Goal: Task Accomplishment & Management: Use online tool/utility

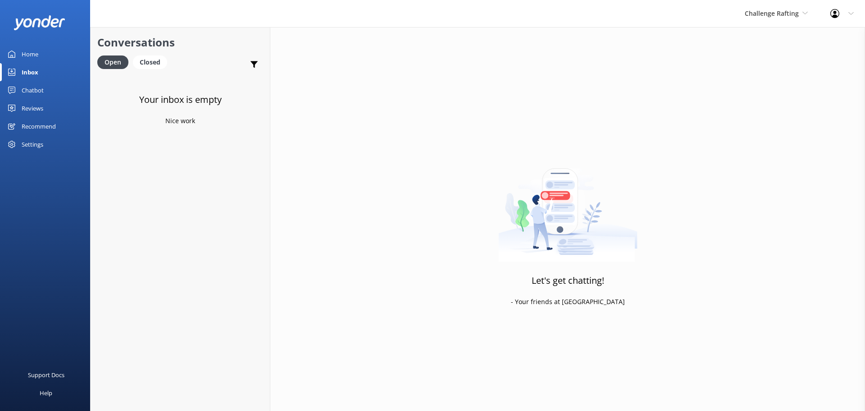
click at [33, 73] on div "Inbox" at bounding box center [30, 72] width 17 height 18
click at [789, 10] on span "Challenge Rafting" at bounding box center [772, 13] width 54 height 9
click at [773, 32] on link "Milford Sound Scenic Flights" at bounding box center [779, 38] width 90 height 22
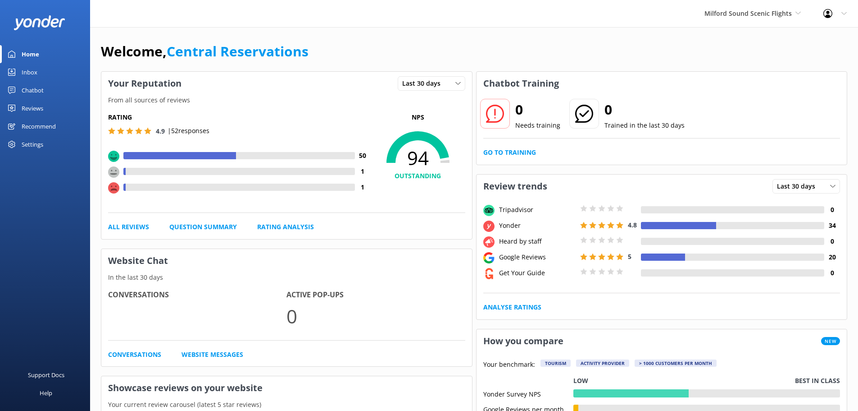
click at [43, 69] on link "Inbox" at bounding box center [45, 72] width 90 height 18
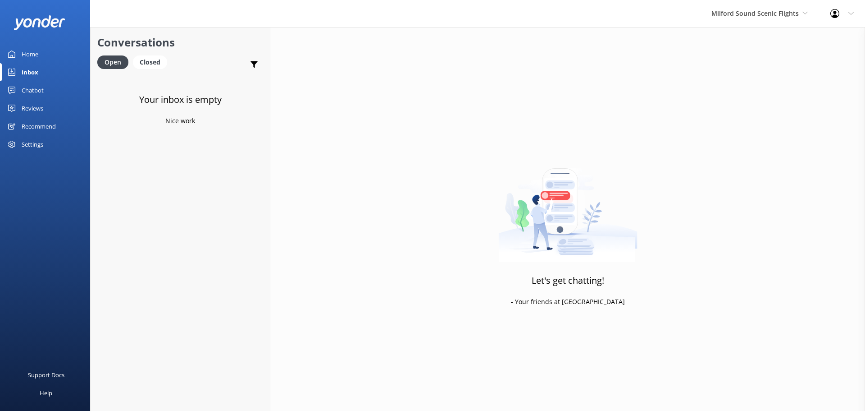
click at [775, 7] on div "Milford Sound Scenic Flights [GEOGRAPHIC_DATA] Scenic Flights The Helicopter Li…" at bounding box center [759, 13] width 119 height 27
click at [746, 61] on link "The Helicopter Line" at bounding box center [745, 60] width 90 height 22
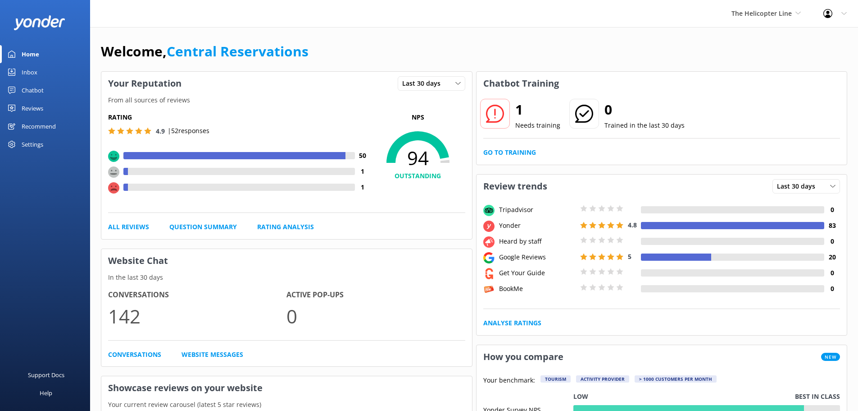
click at [37, 71] on div "Inbox" at bounding box center [30, 72] width 16 height 18
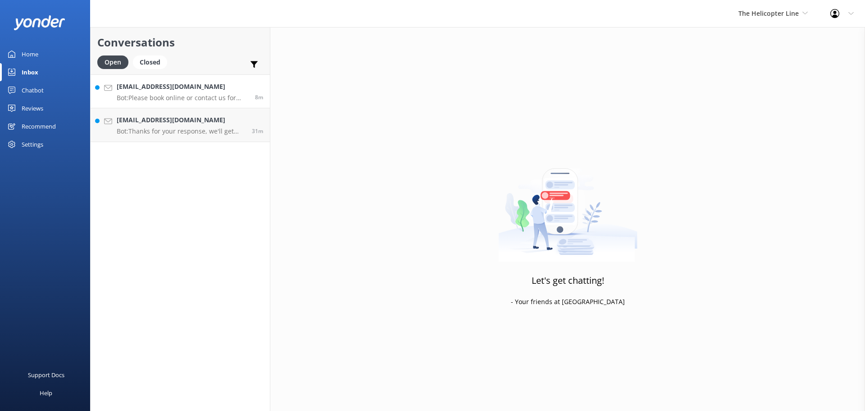
click at [190, 87] on h4 "[EMAIL_ADDRESS][DOMAIN_NAME]" at bounding box center [183, 87] width 132 height 10
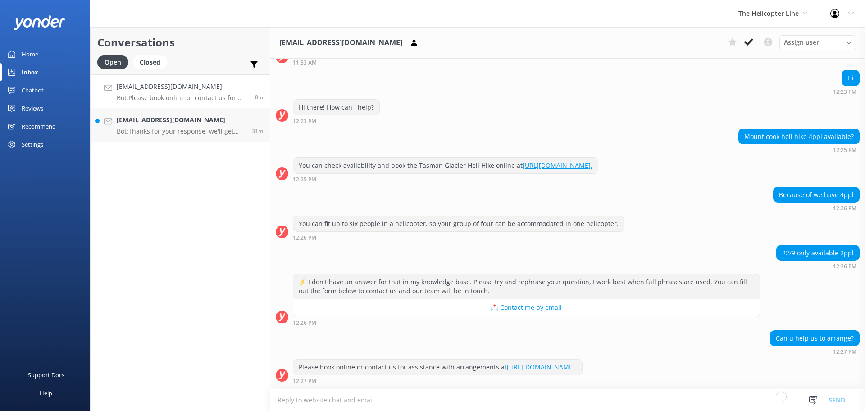
scroll to position [298, 0]
click at [749, 42] on use at bounding box center [748, 41] width 9 height 7
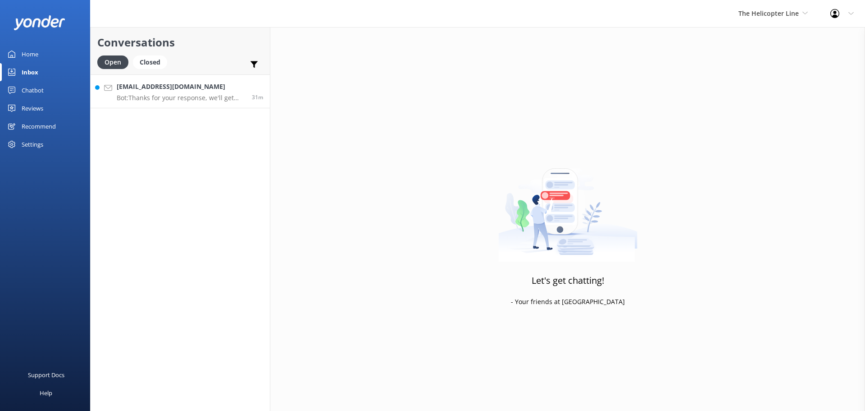
click at [218, 86] on h4 "[EMAIL_ADDRESS][DOMAIN_NAME]" at bounding box center [181, 87] width 128 height 10
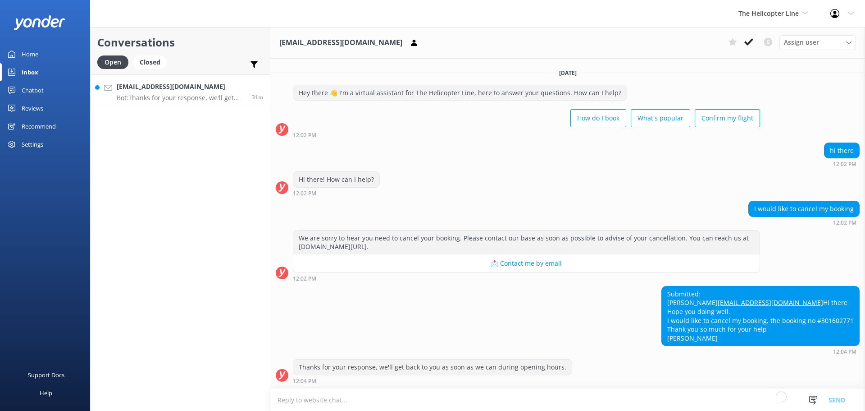
scroll to position [15, 0]
click at [748, 41] on icon at bounding box center [748, 41] width 9 height 9
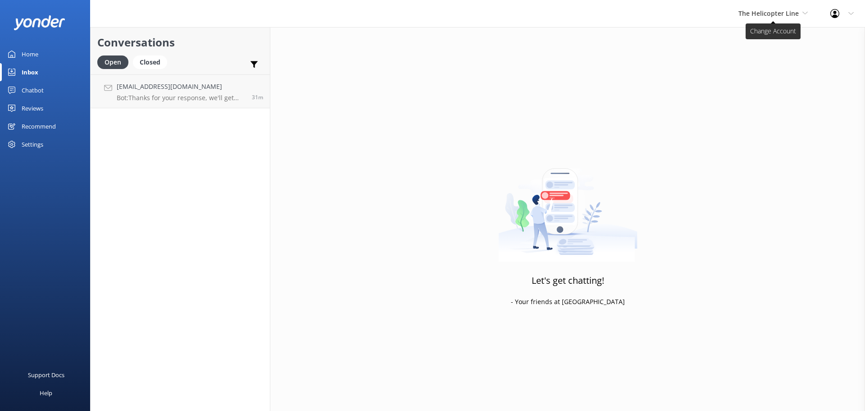
click at [763, 15] on span "The Helicopter Line" at bounding box center [769, 13] width 60 height 9
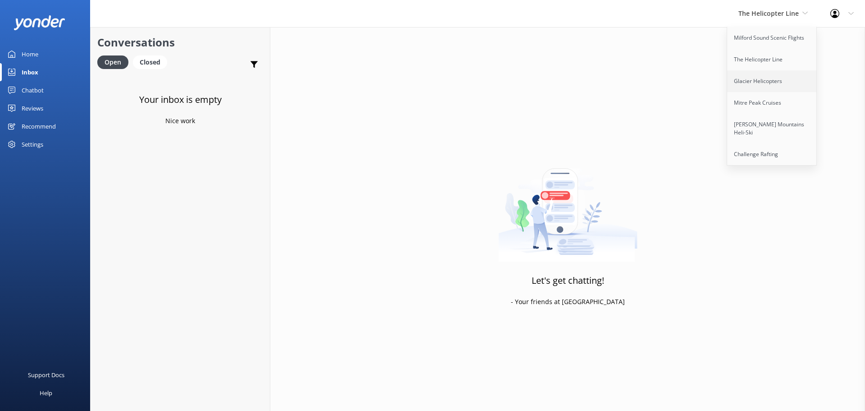
click at [766, 82] on link "Glacier Helicopters" at bounding box center [772, 81] width 90 height 22
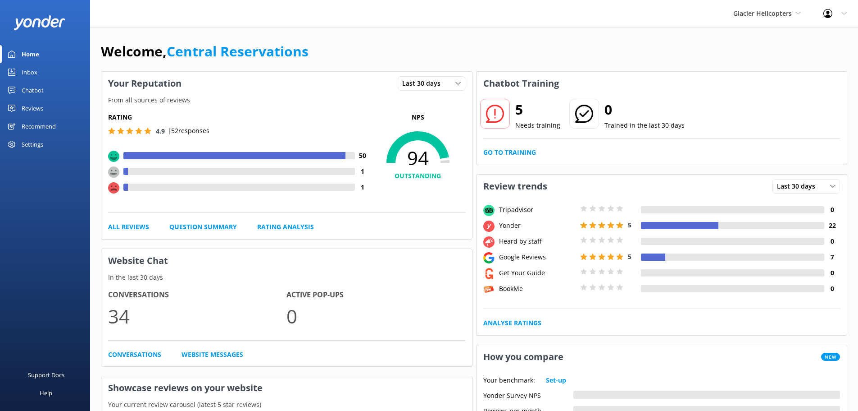
click at [42, 69] on link "Inbox" at bounding box center [45, 72] width 90 height 18
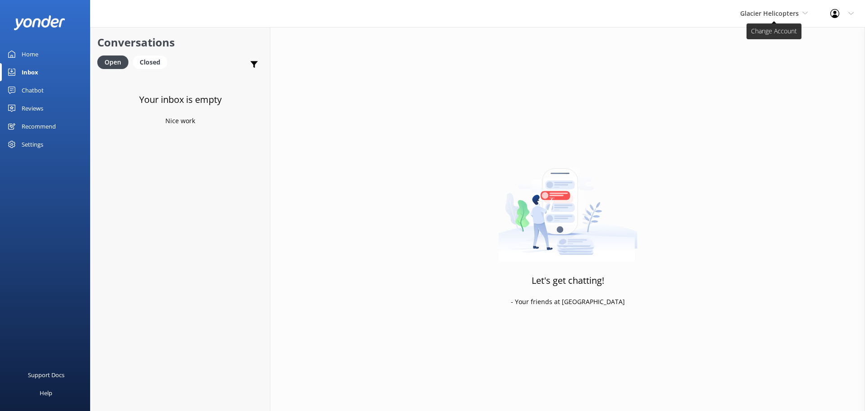
click at [804, 11] on icon at bounding box center [805, 12] width 5 height 5
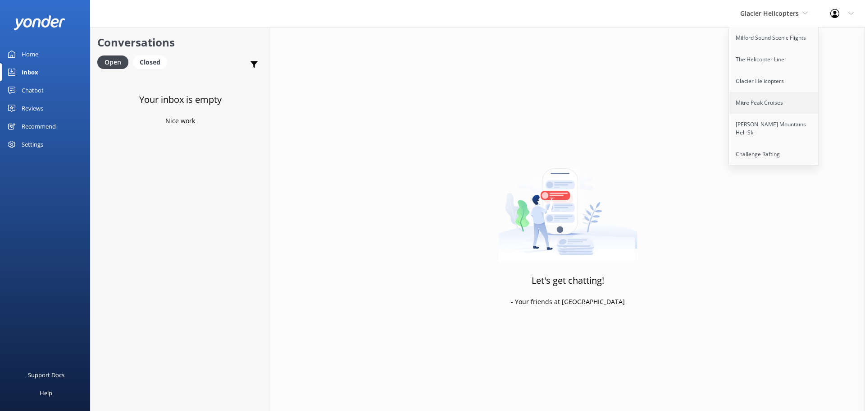
click at [779, 98] on link "Mitre Peak Cruises" at bounding box center [774, 103] width 90 height 22
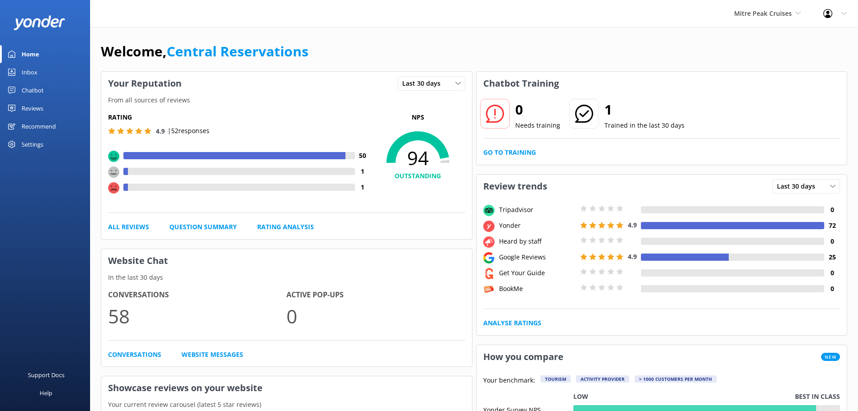
click at [46, 70] on link "Inbox" at bounding box center [45, 72] width 90 height 18
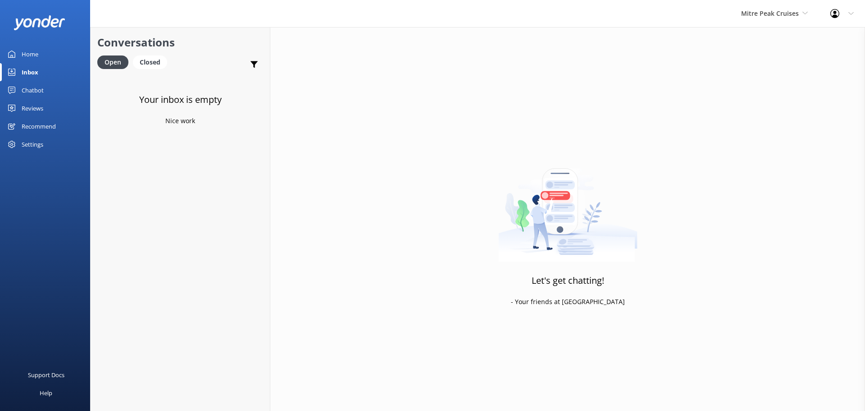
click at [755, 24] on div "Mitre Peak Cruises Milford Sound Scenic Flights The Helicopter Line Glacier Hel…" at bounding box center [774, 13] width 89 height 27
click at [752, 128] on link "[PERSON_NAME] Mountains Heli-Ski" at bounding box center [775, 129] width 90 height 30
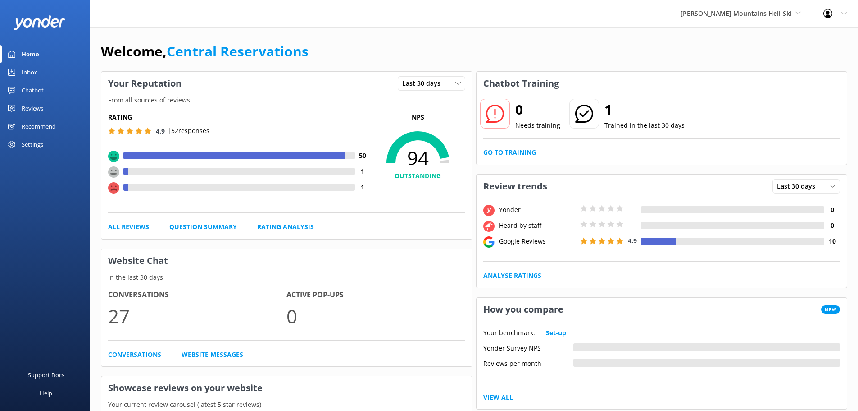
click at [31, 71] on div "Inbox" at bounding box center [30, 72] width 16 height 18
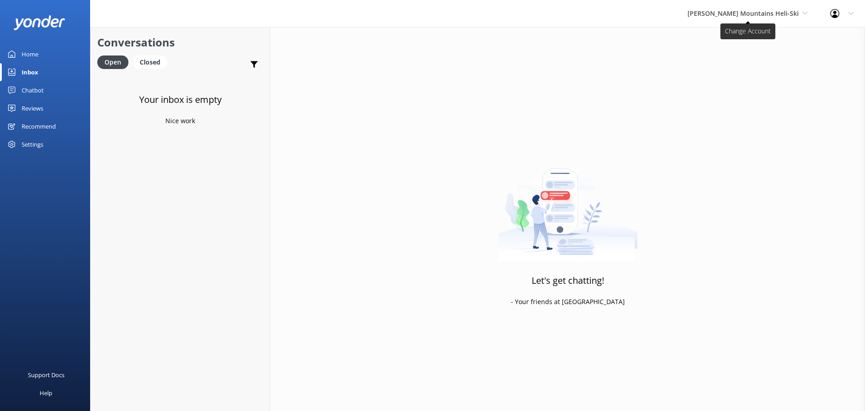
click at [779, 14] on span "[PERSON_NAME] Mountains Heli-Ski" at bounding box center [743, 13] width 111 height 9
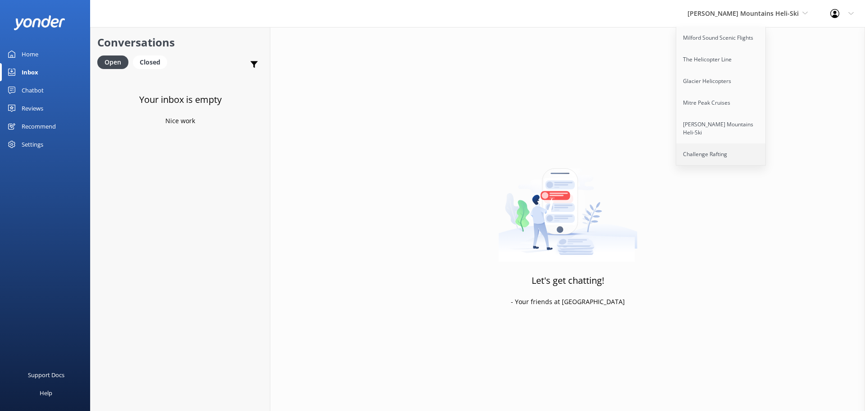
click at [735, 148] on link "Challenge Rafting" at bounding box center [721, 154] width 90 height 22
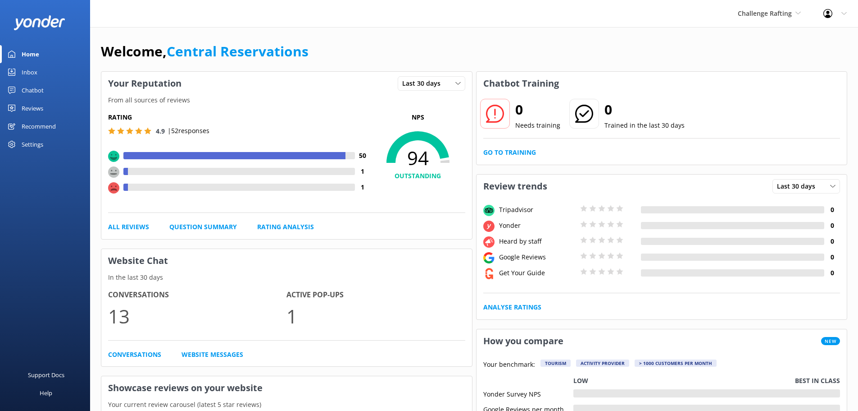
click at [46, 74] on link "Inbox" at bounding box center [45, 72] width 90 height 18
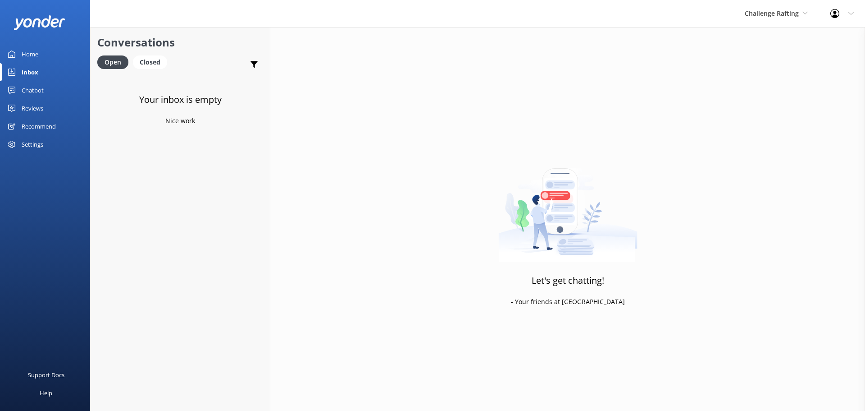
click at [798, 7] on div "Challenge Rafting Milford Sound Scenic Flights The Helicopter Line Glacier Heli…" at bounding box center [777, 13] width 86 height 27
